Goal: Task Accomplishment & Management: Manage account settings

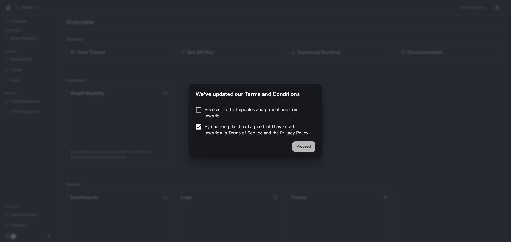
click at [308, 147] on button "Proceed" at bounding box center [303, 147] width 23 height 11
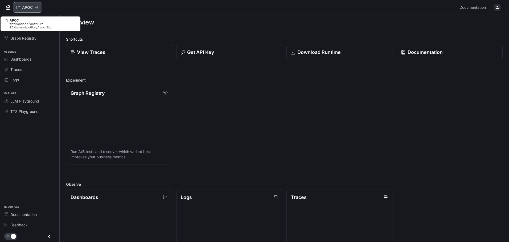
click at [31, 6] on p "APOC" at bounding box center [27, 7] width 11 height 5
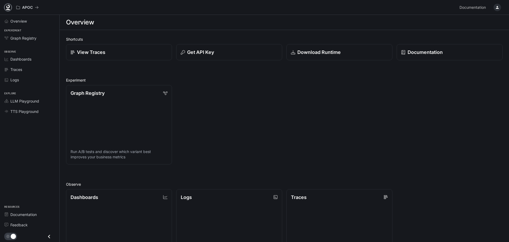
click at [10, 6] on icon at bounding box center [7, 7] width 5 height 5
click at [52, 238] on icon "Close drawer" at bounding box center [49, 236] width 7 height 7
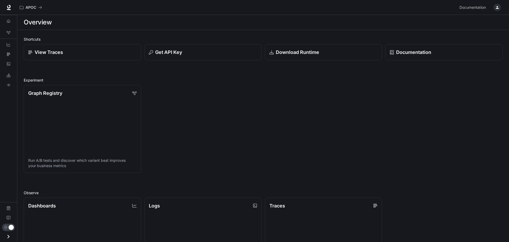
click at [9, 237] on icon "Open drawer" at bounding box center [8, 237] width 2 height 4
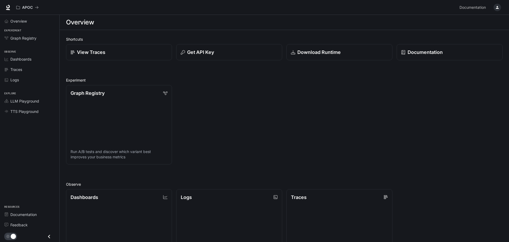
click at [497, 9] on div "button" at bounding box center [496, 7] width 7 height 7
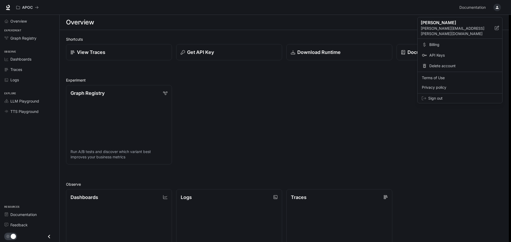
click at [497, 9] on div at bounding box center [255, 121] width 511 height 242
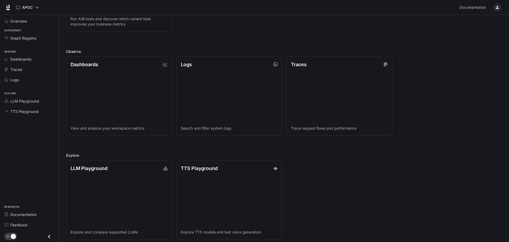
scroll to position [137, 0]
